Goal: Information Seeking & Learning: Learn about a topic

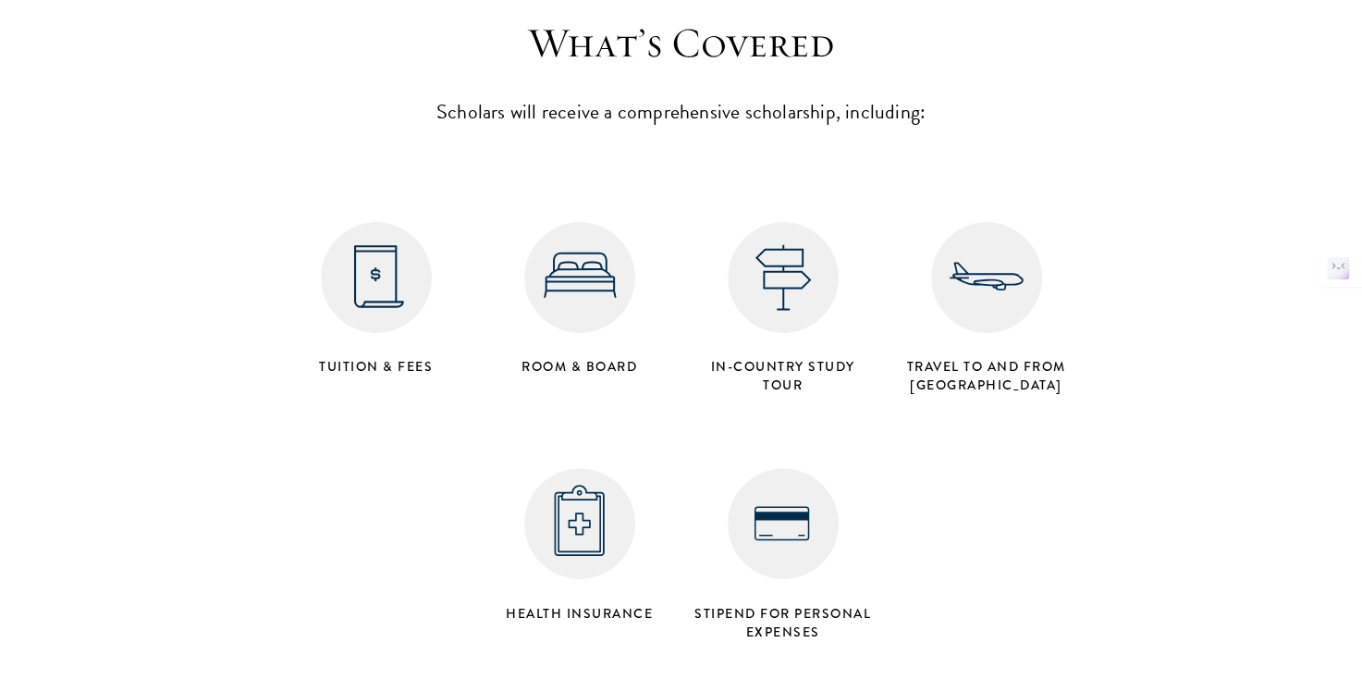
scroll to position [7467, 0]
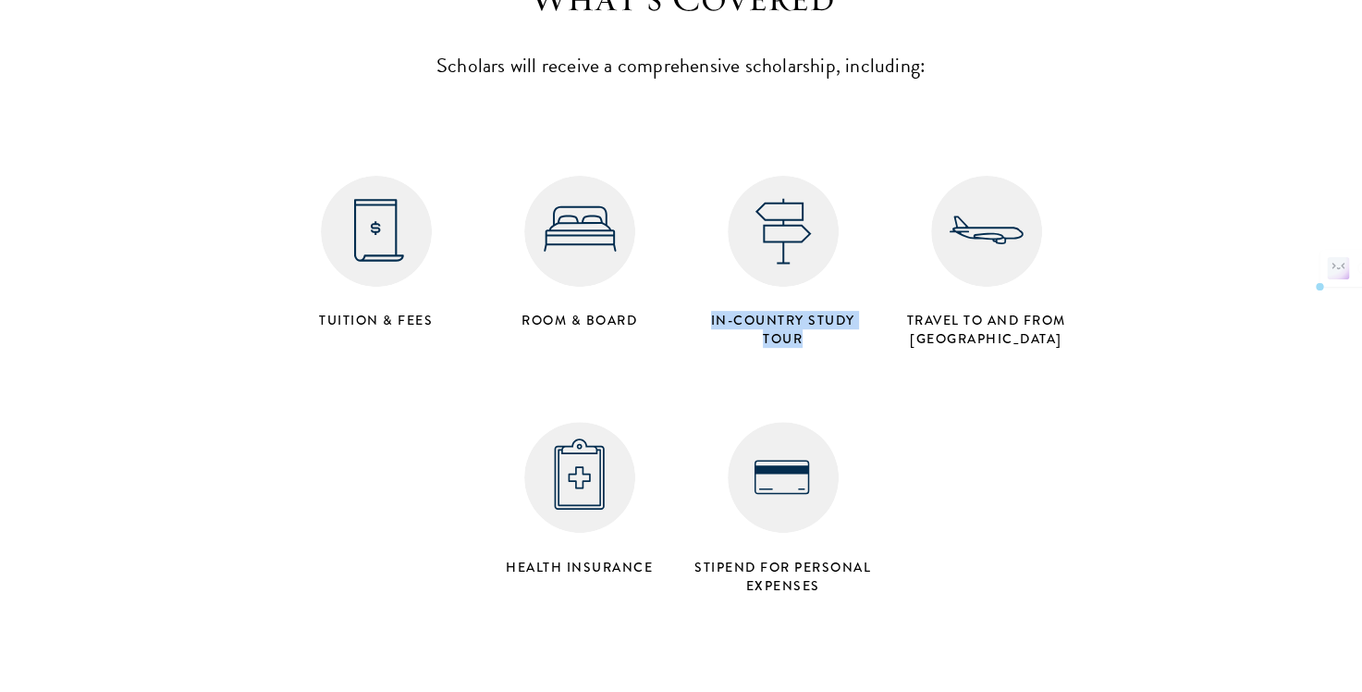
drag, startPoint x: 700, startPoint y: 244, endPoint x: 809, endPoint y: 263, distance: 110.7
click at [809, 311] on h4 "in-country study tour" at bounding box center [783, 329] width 185 height 37
click at [914, 393] on div "Tuition & Fees Room & Board in-country study tour Travel to and from Beijing He…" at bounding box center [682, 357] width 814 height 493
drag, startPoint x: 964, startPoint y: 251, endPoint x: 1037, endPoint y: 279, distance: 78.5
click at [1037, 279] on div "Travel to and from Beijing" at bounding box center [986, 261] width 203 height 191
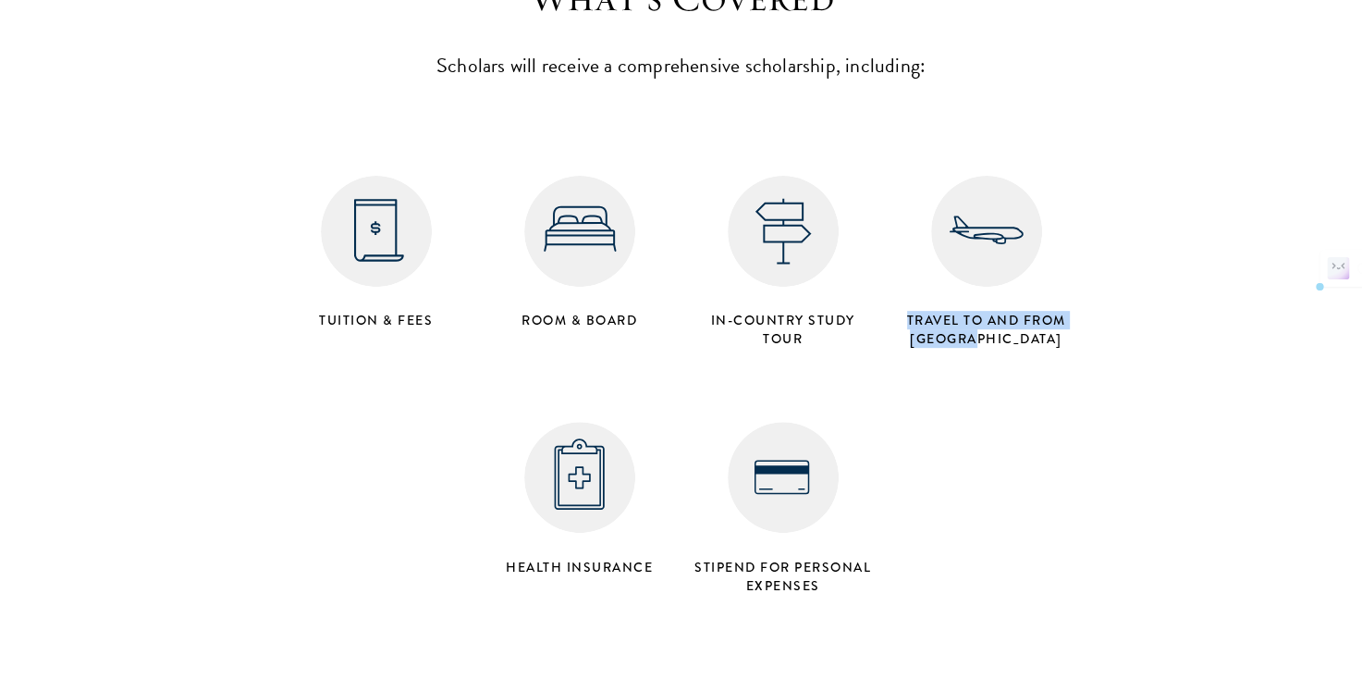
click at [1024, 407] on div "Tuition & Fees Room & Board in-country study tour Travel to and from Beijing He…" at bounding box center [682, 357] width 814 height 493
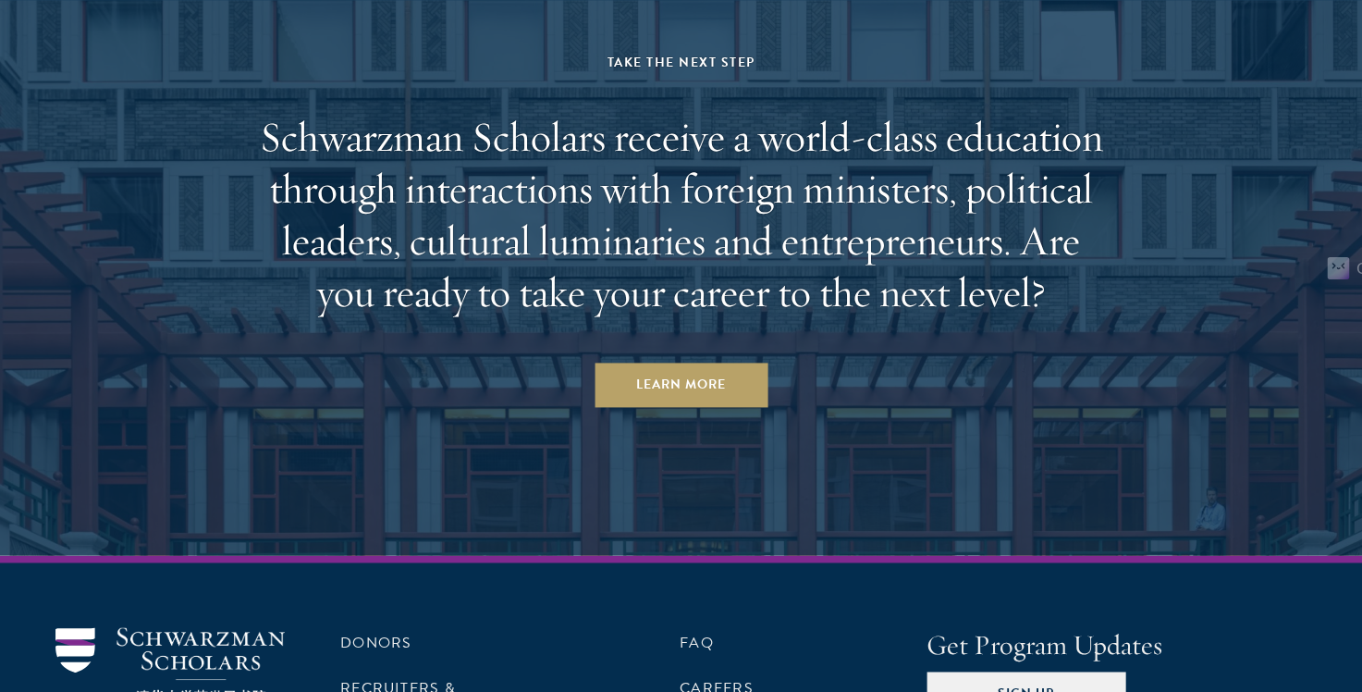
scroll to position [9544, 0]
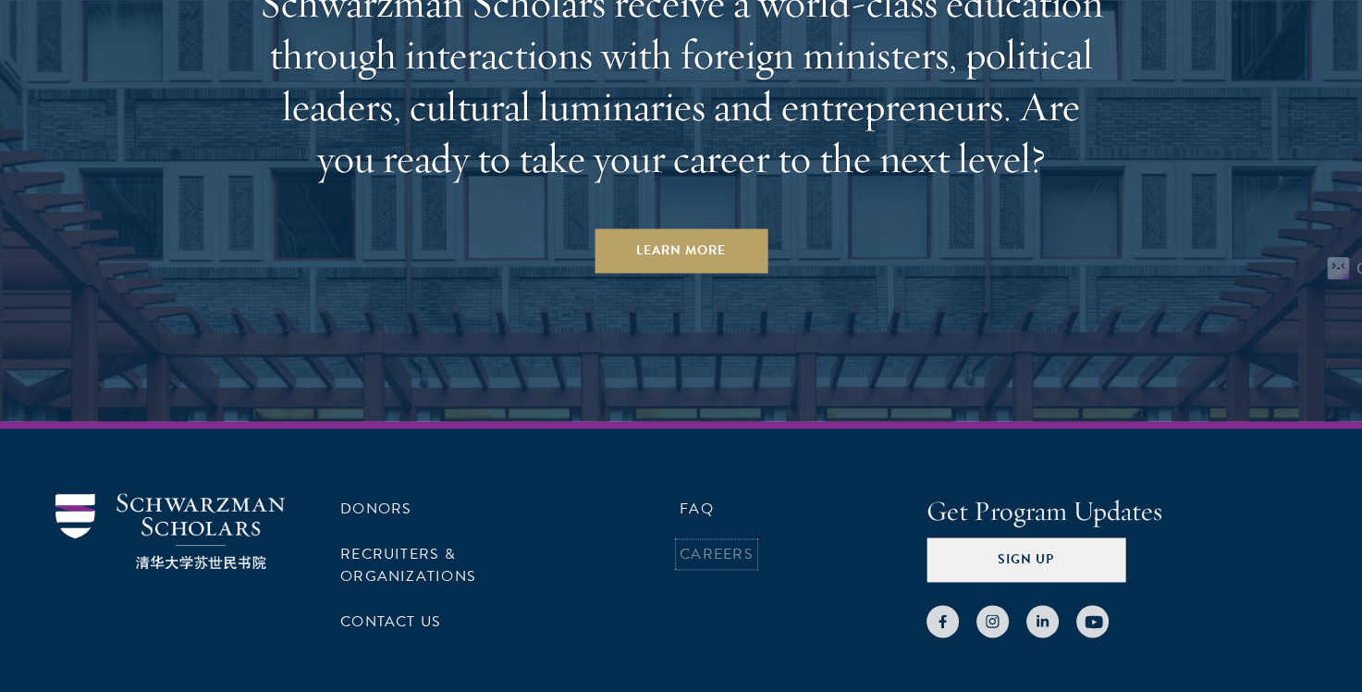
click at [720, 543] on link "Careers" at bounding box center [717, 554] width 74 height 22
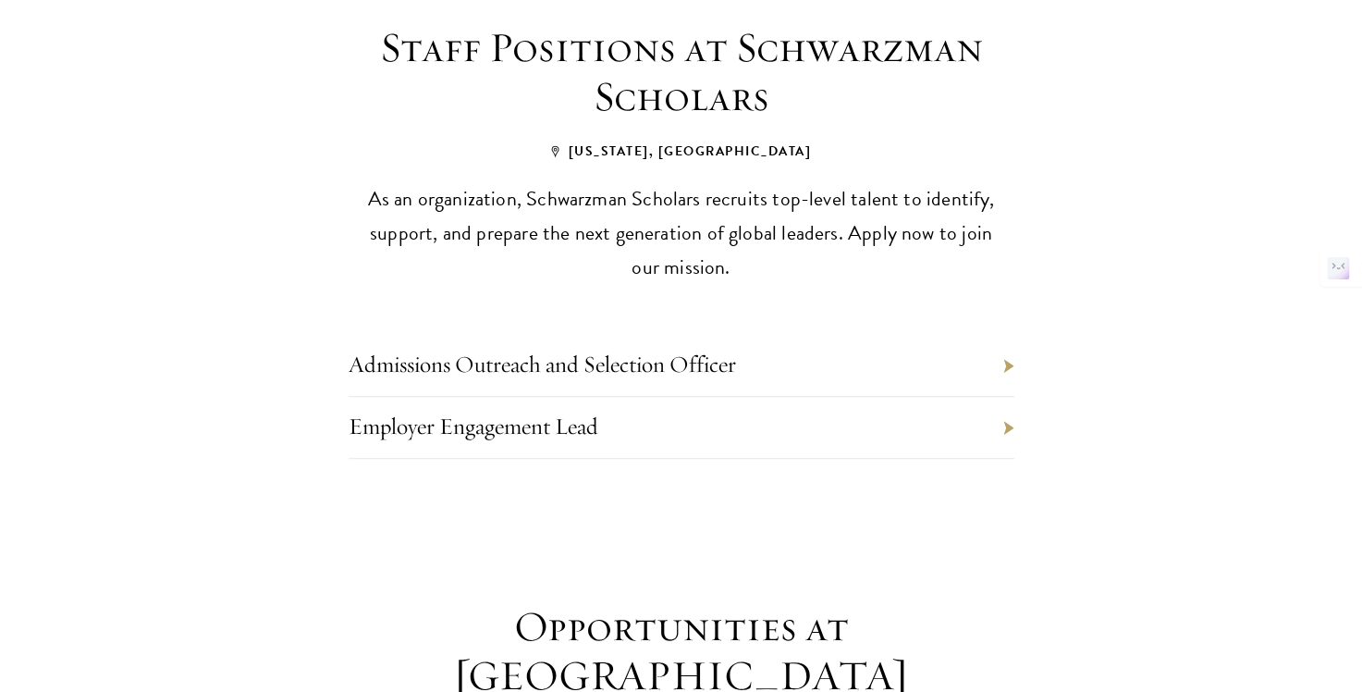
scroll to position [832, 0]
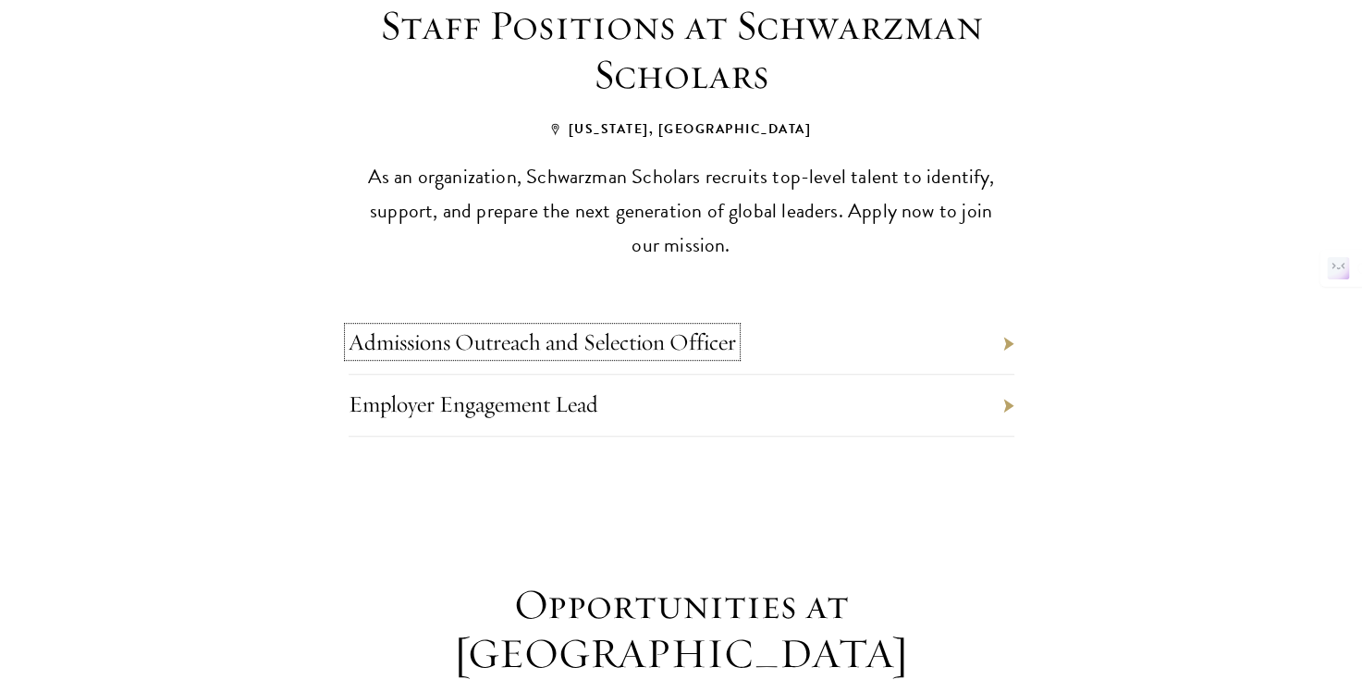
click at [698, 327] on link "Admissions Outreach and Selection Officer" at bounding box center [542, 341] width 387 height 29
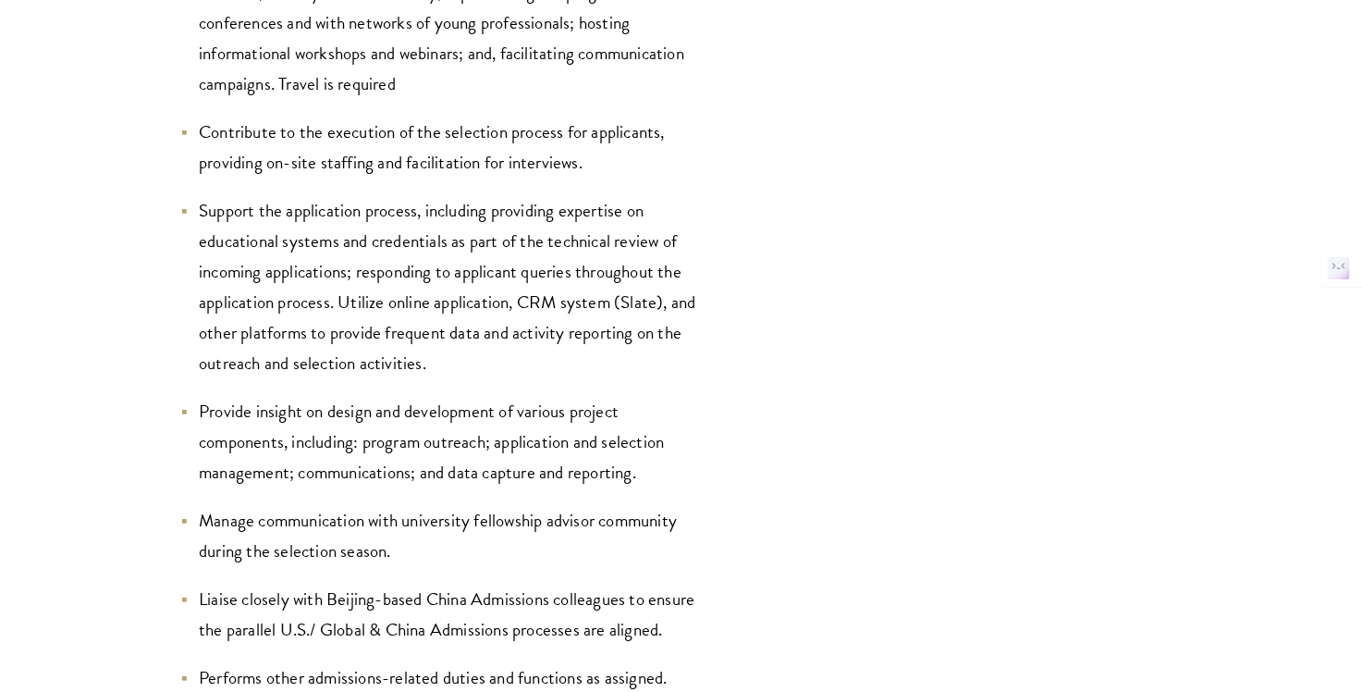
scroll to position [2867, 0]
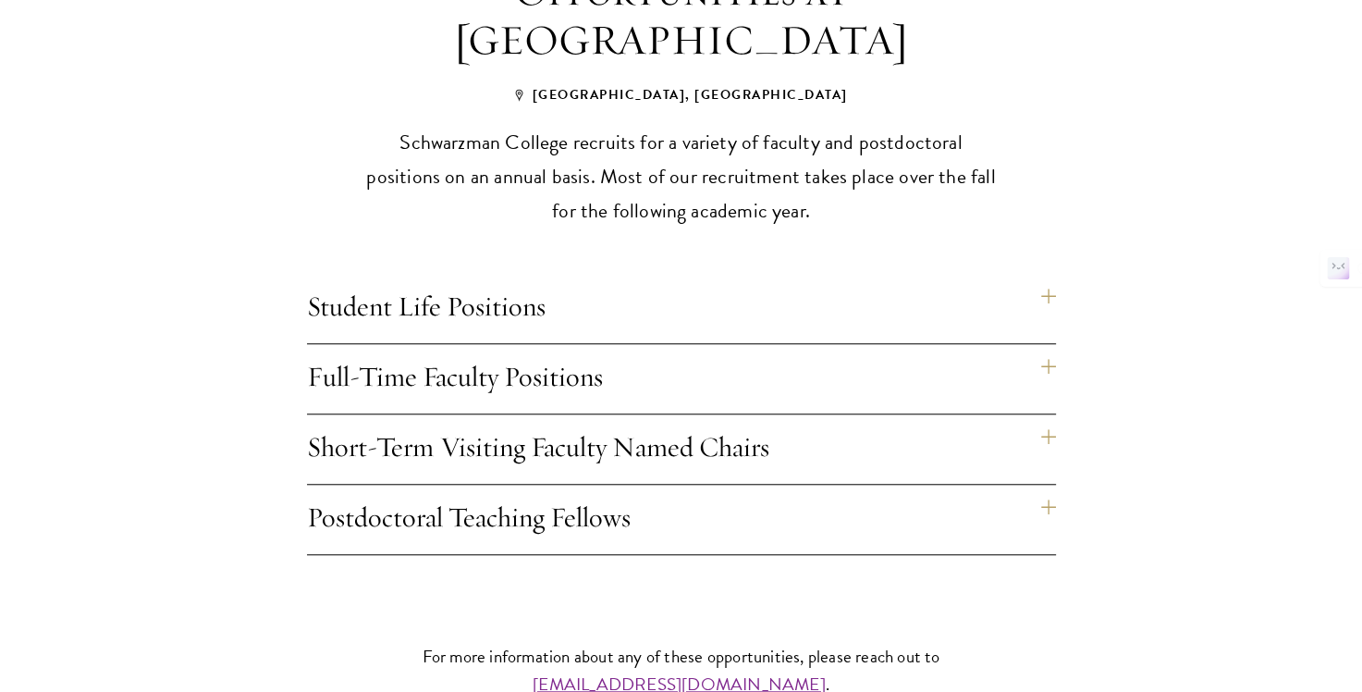
scroll to position [1480, 0]
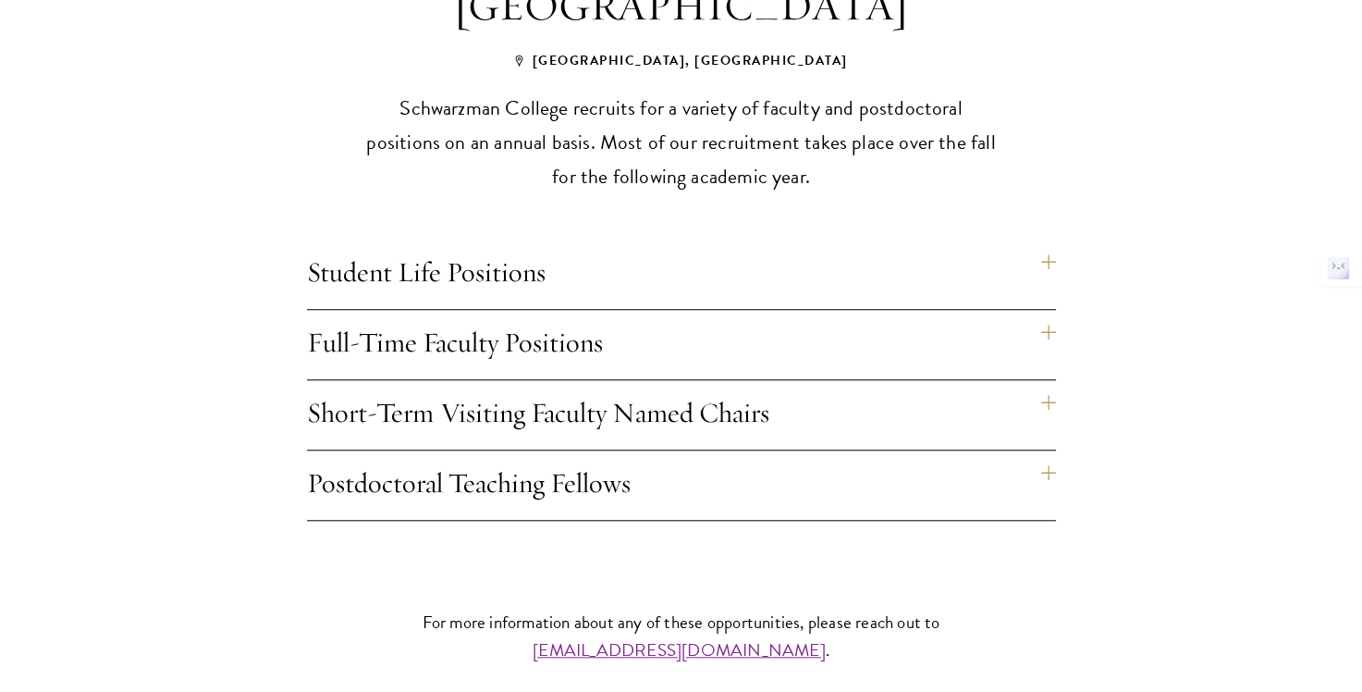
click at [603, 240] on h4 "Student Life Positions" at bounding box center [681, 274] width 749 height 69
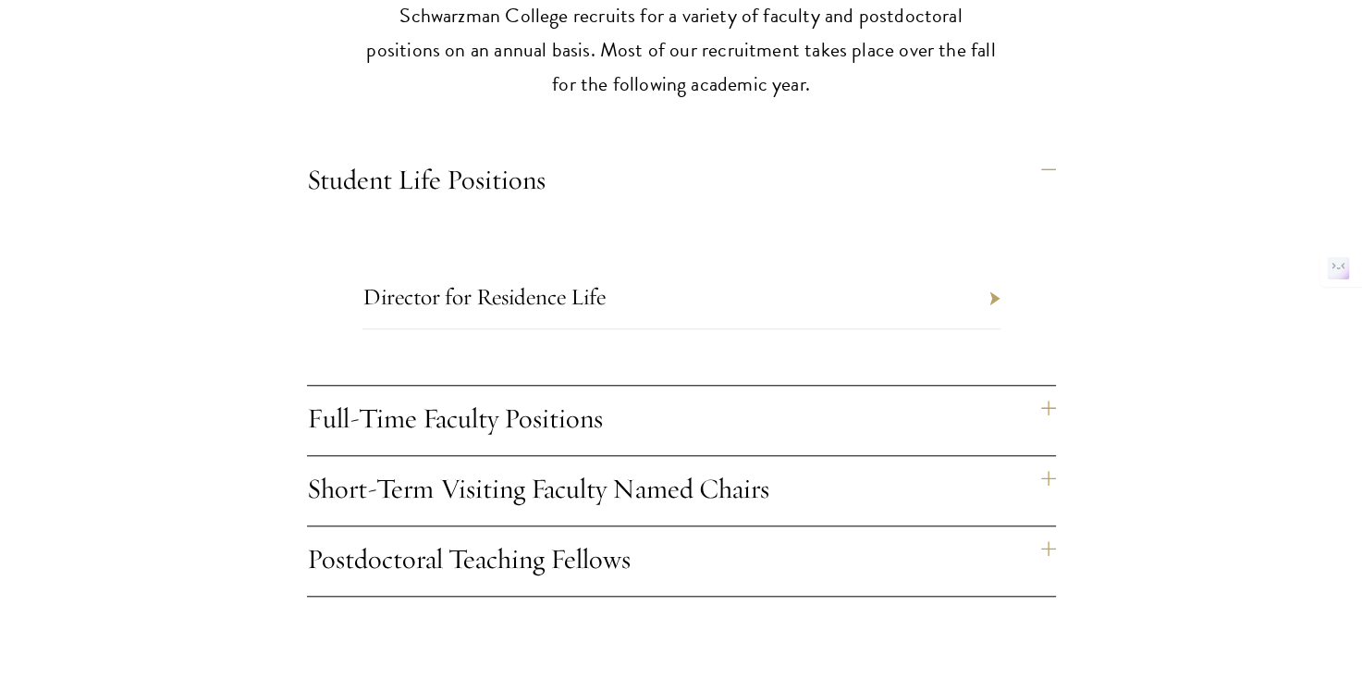
click at [566, 386] on h4 "Full-Time Faculty Positions" at bounding box center [681, 420] width 749 height 69
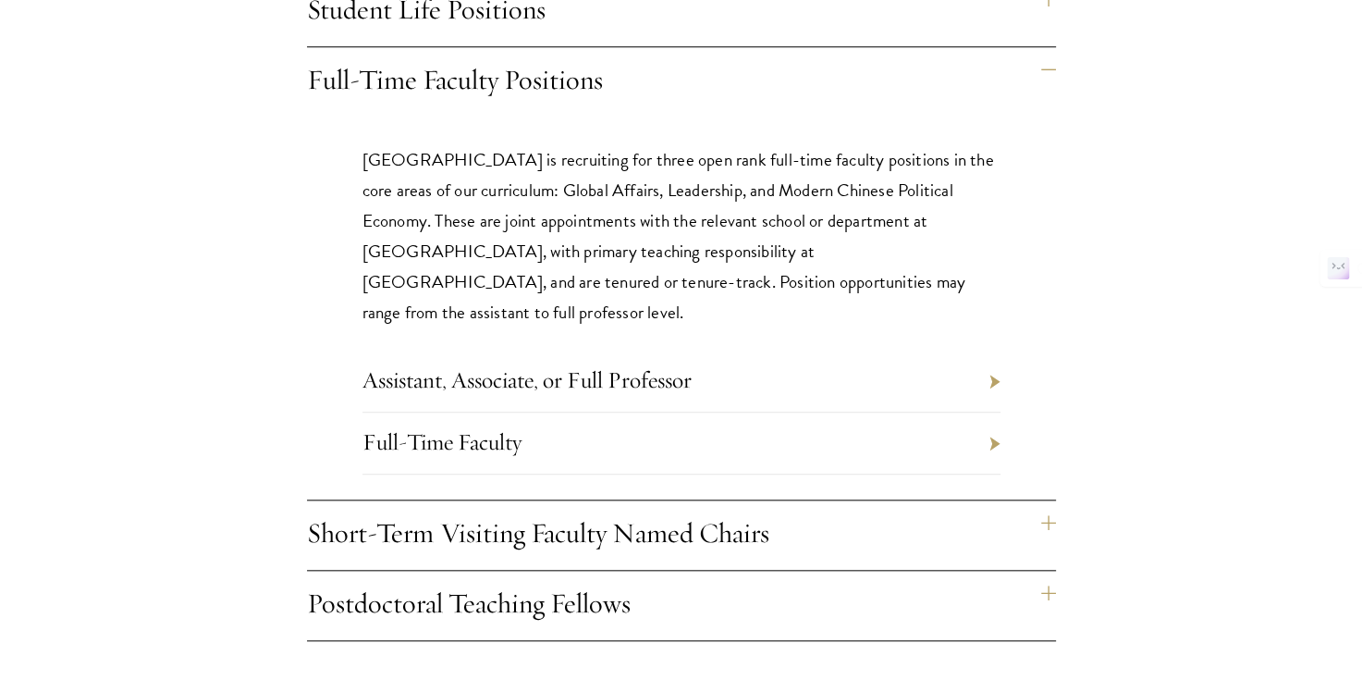
scroll to position [1757, 0]
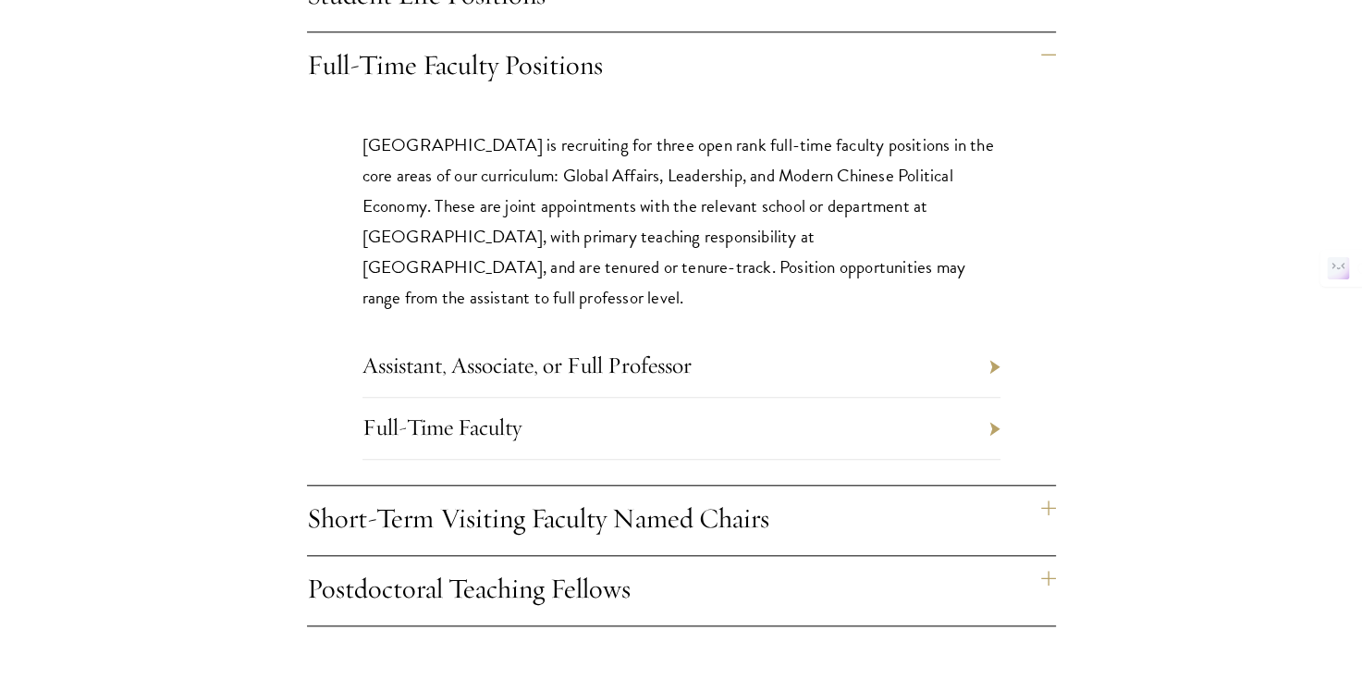
click at [554, 486] on h4 "Short-Term Visiting Faculty Named Chairs" at bounding box center [681, 520] width 749 height 69
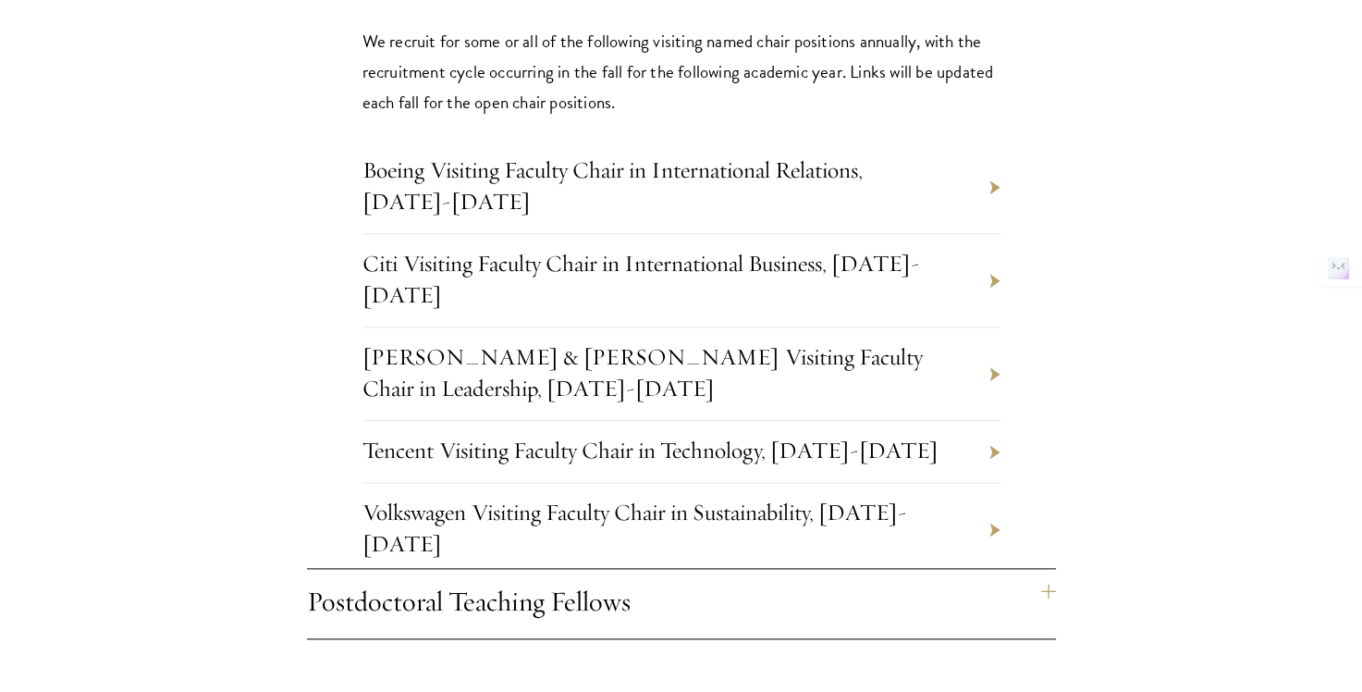
scroll to position [2219, 0]
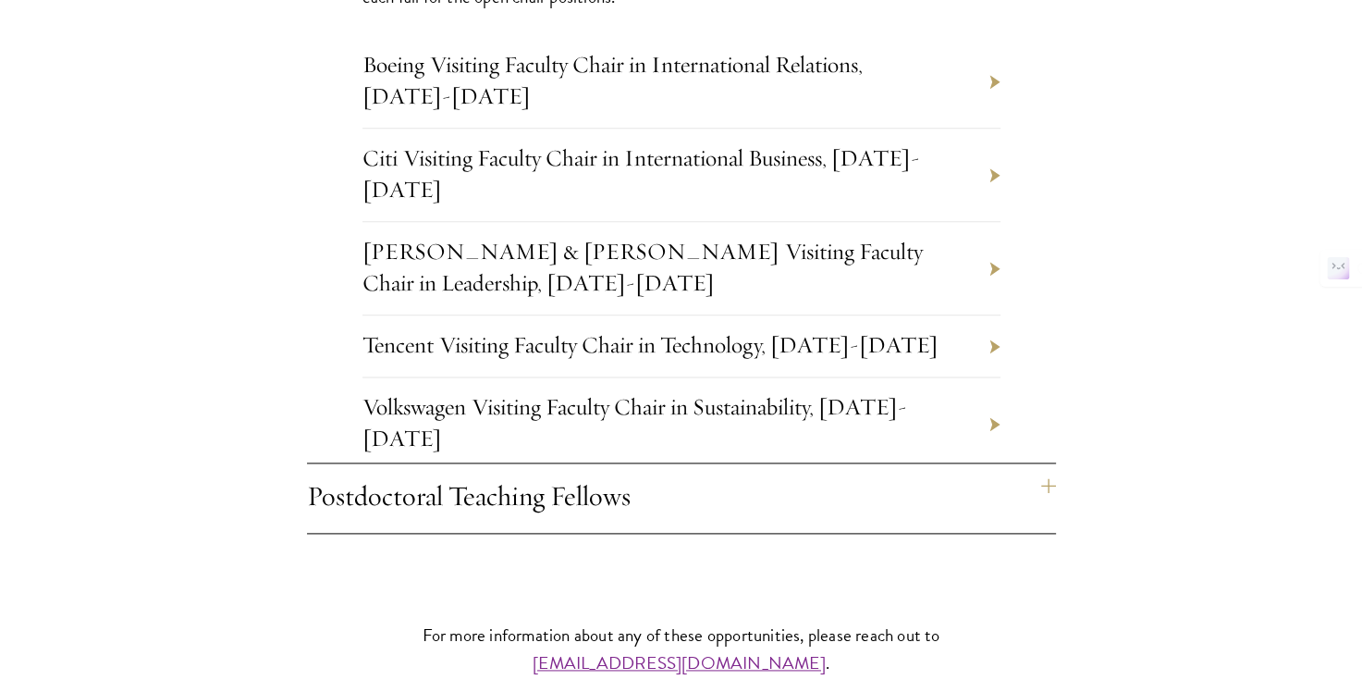
click at [570, 463] on h4 "Postdoctoral Teaching Fellows" at bounding box center [681, 497] width 749 height 69
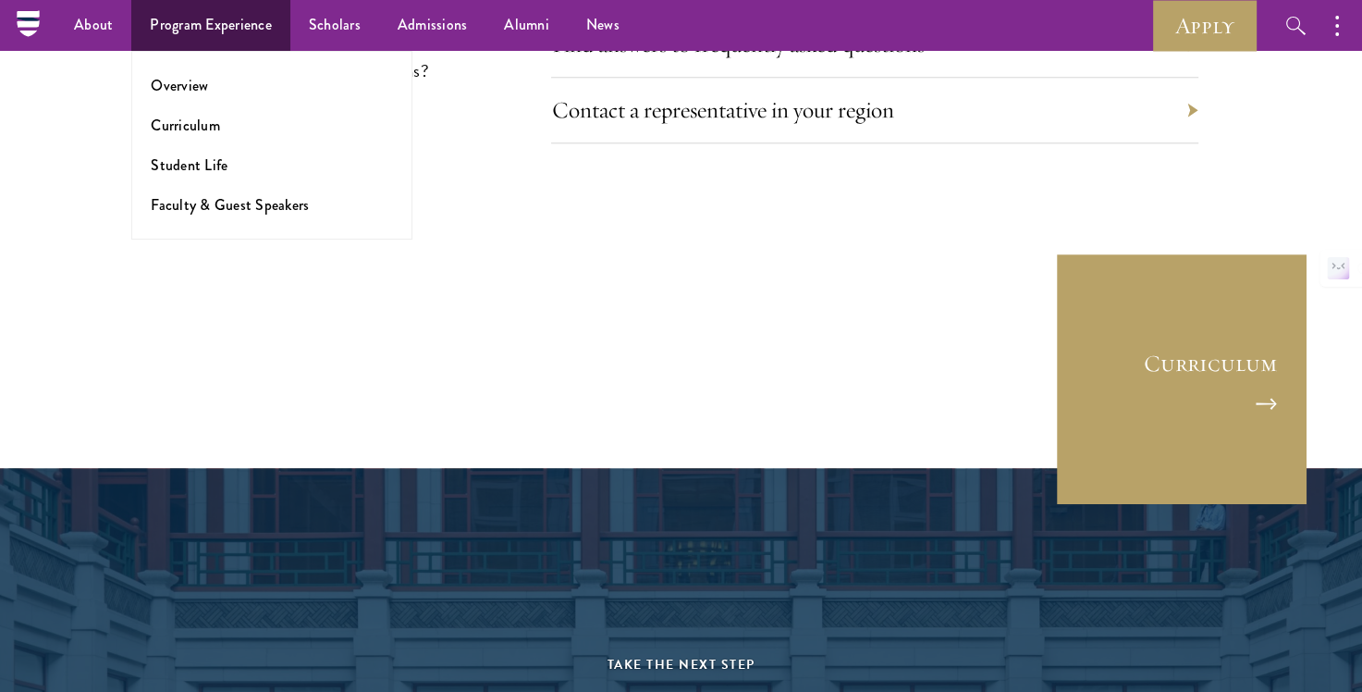
scroll to position [8609, 0]
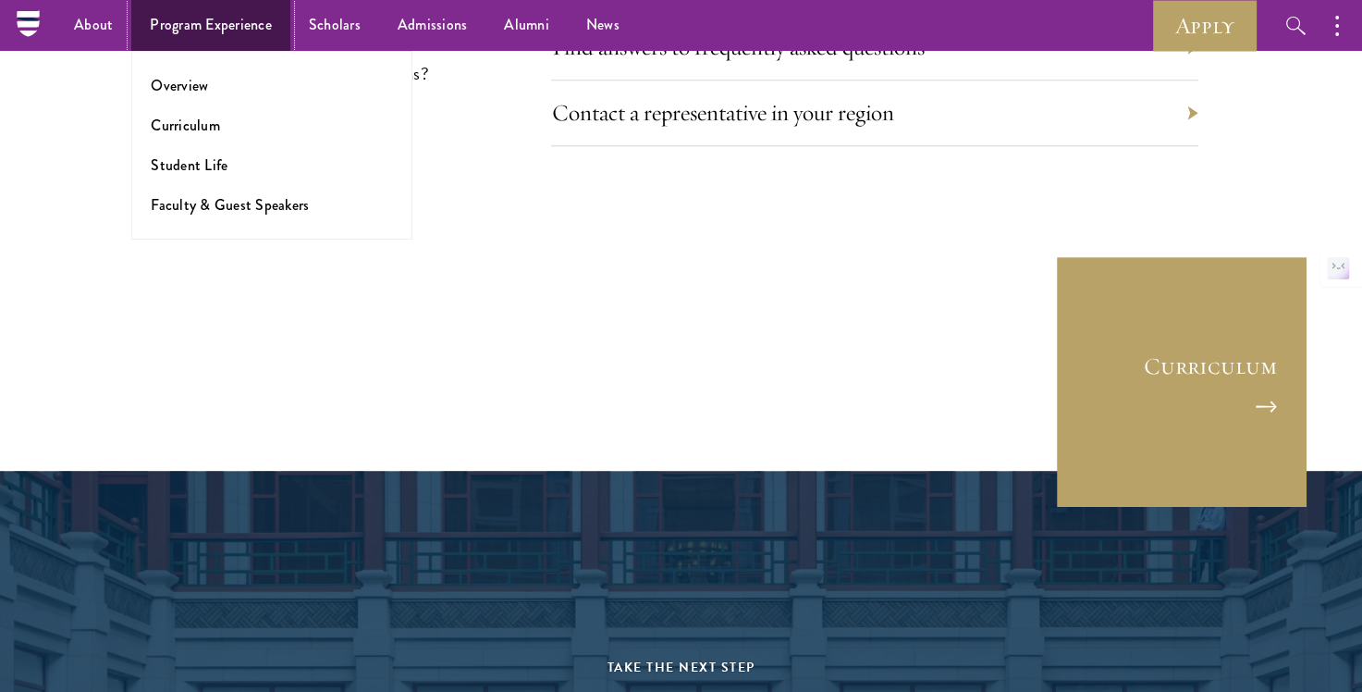
click at [175, 24] on link "Program Experience" at bounding box center [210, 25] width 159 height 51
